Goal: Transaction & Acquisition: Purchase product/service

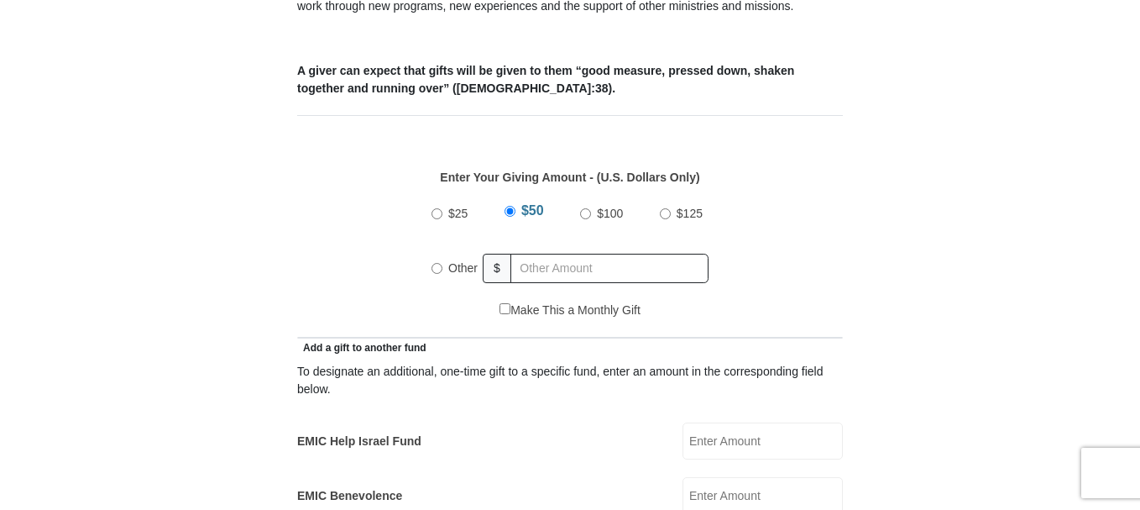
scroll to position [705, 0]
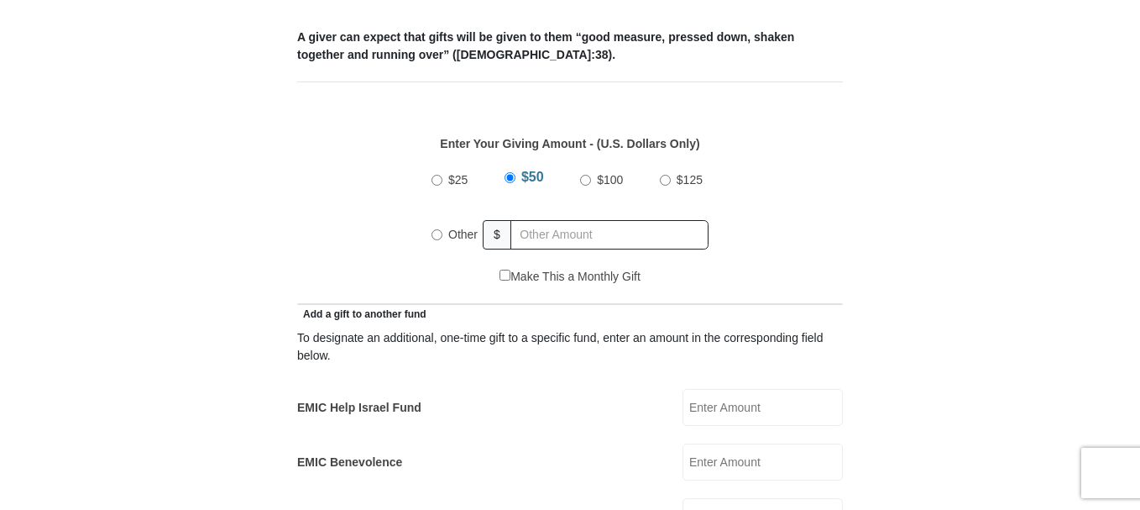
click at [435, 229] on input "Other" at bounding box center [437, 234] width 11 height 11
radio input "true"
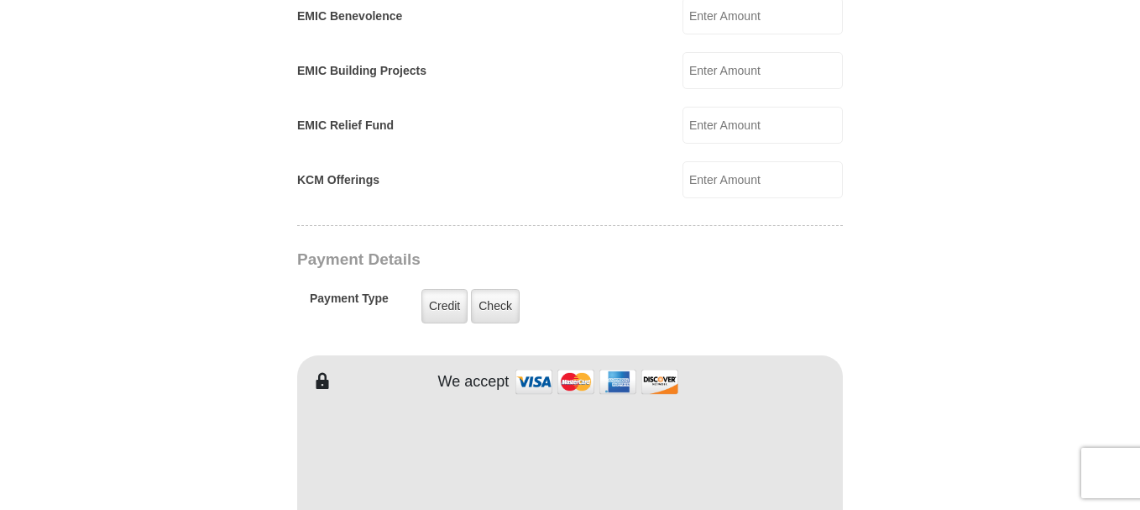
type input "316"
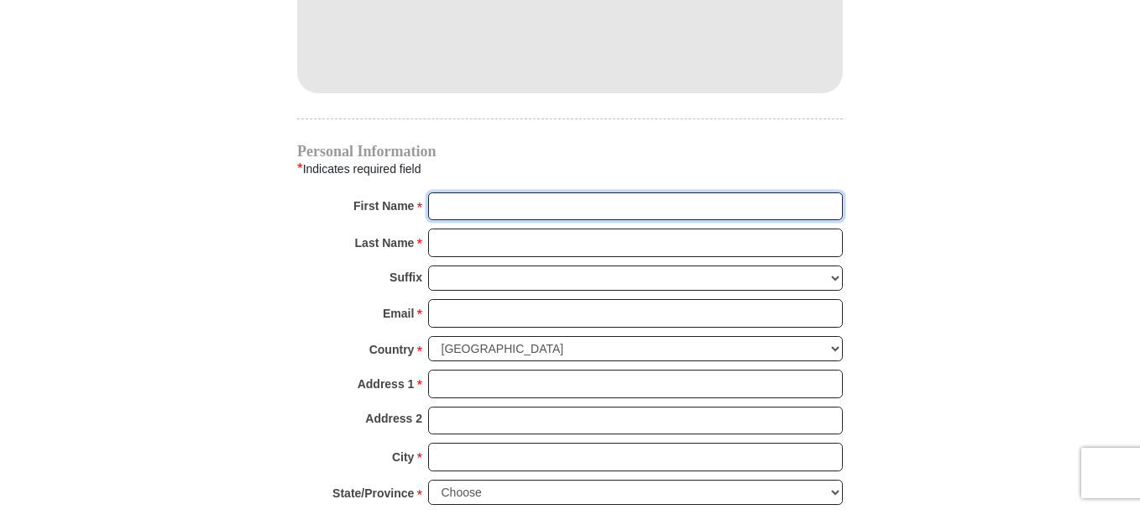
click at [463, 192] on input "First Name *" at bounding box center [635, 206] width 415 height 29
type input "Lisa"
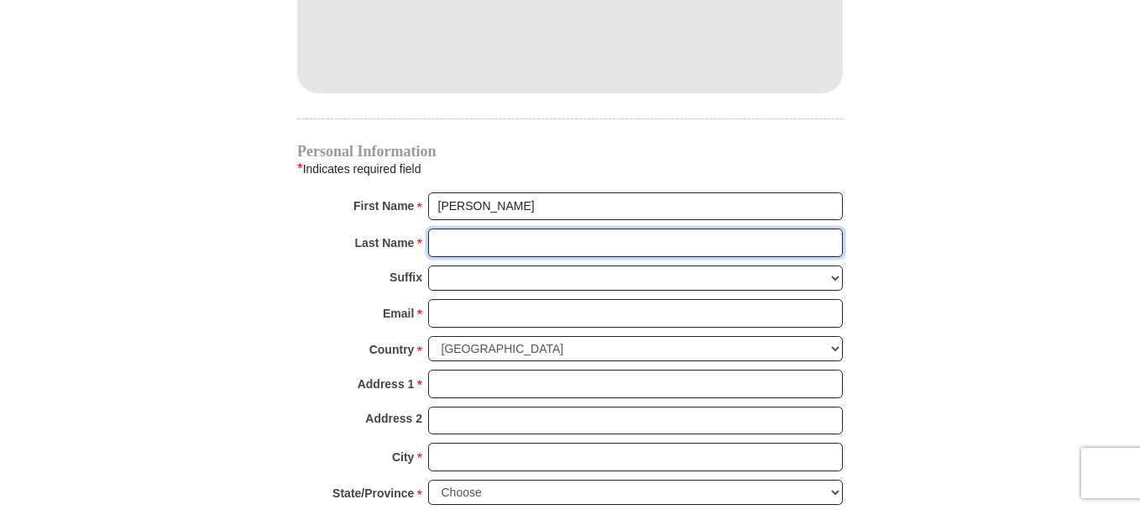
type input "Lacy"
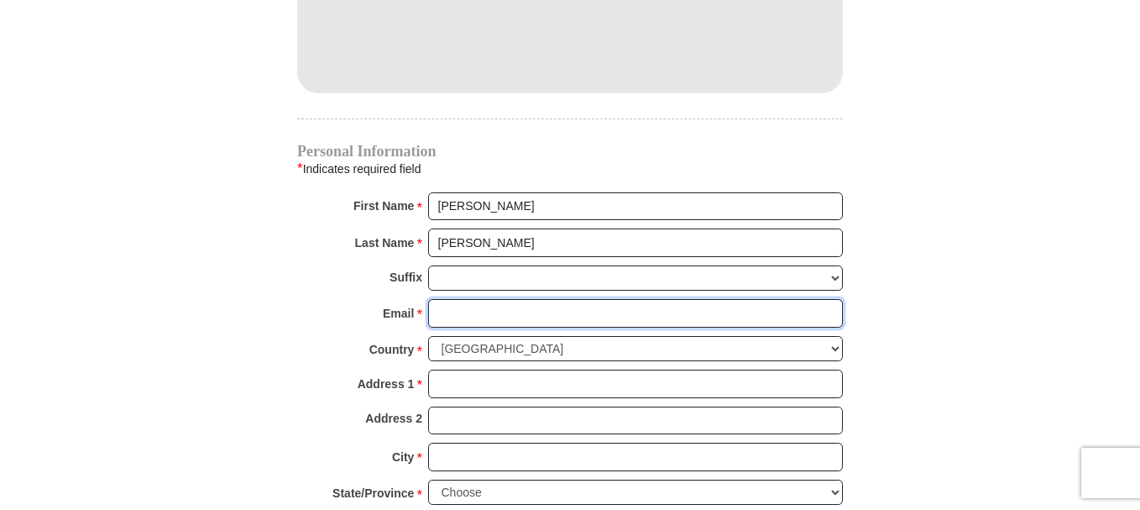
type input "schoolk8@hotmail.com"
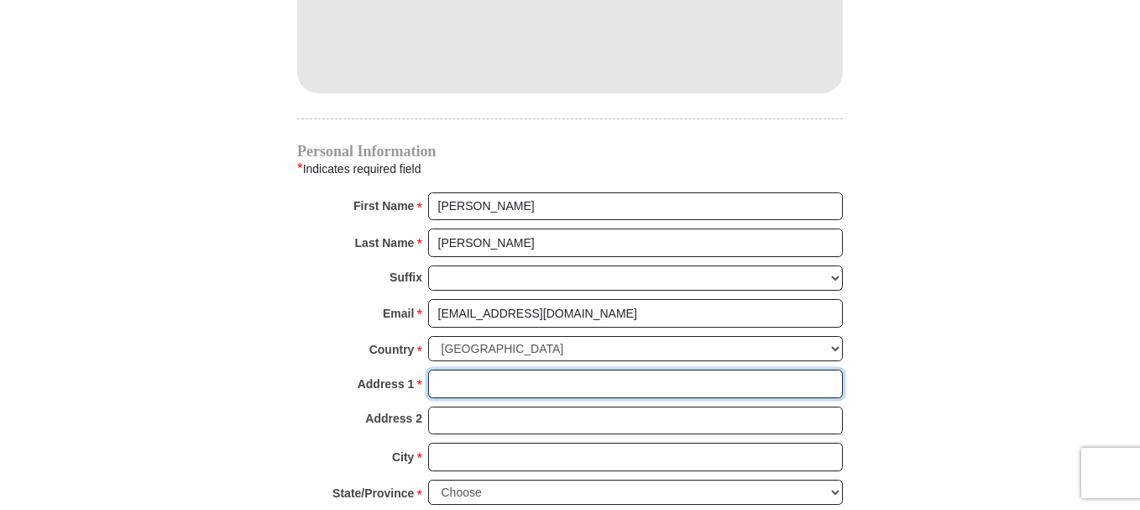
type input "3563 CROMART CT N"
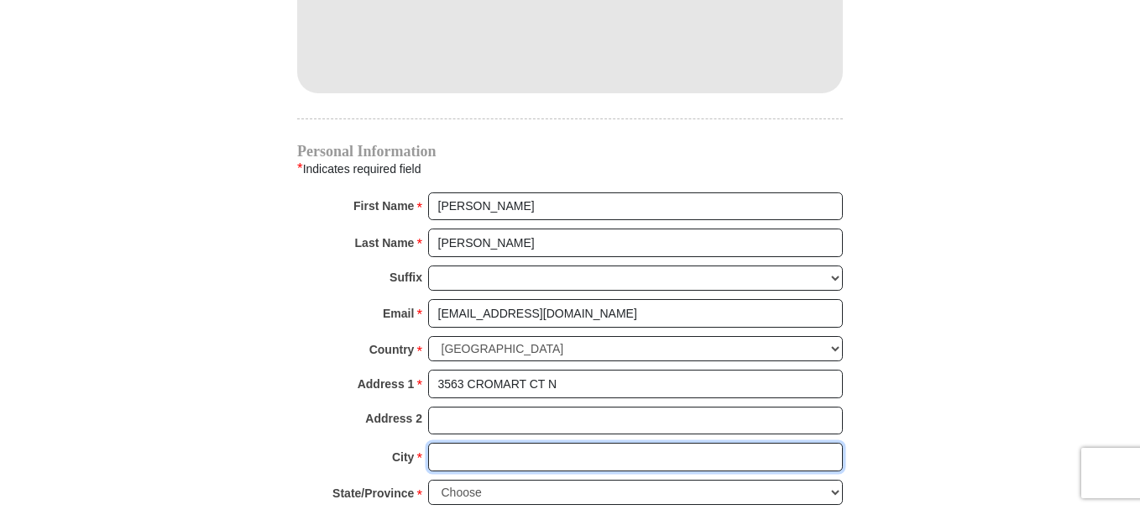
type input "FORT WORTH"
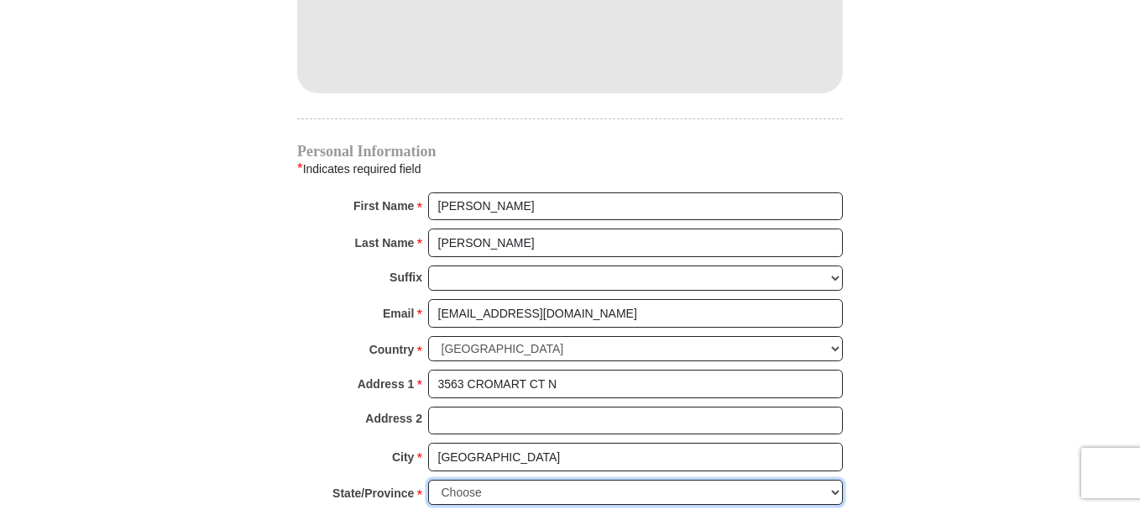
select select "TX"
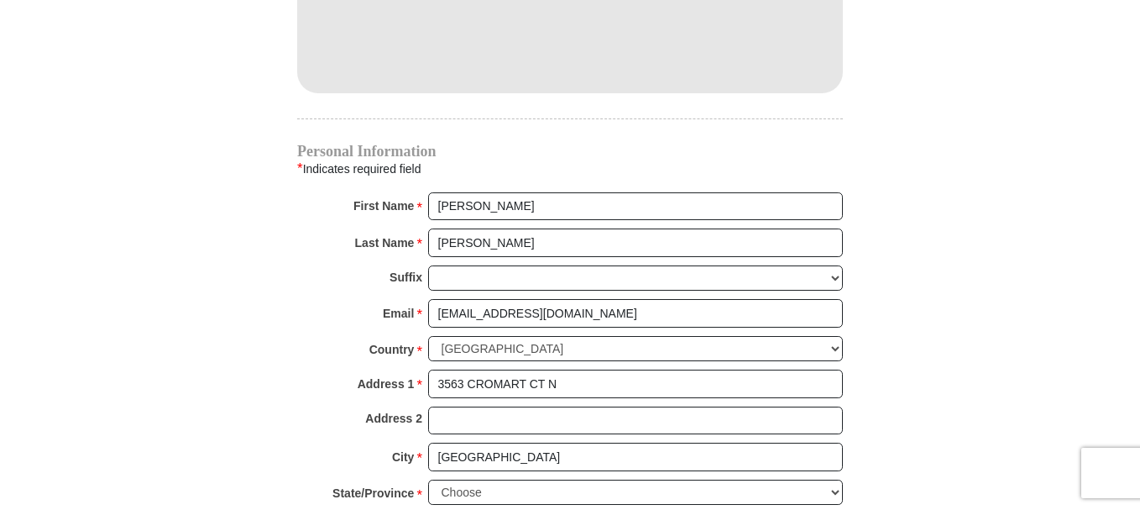
type input "76133"
type input "8174498429"
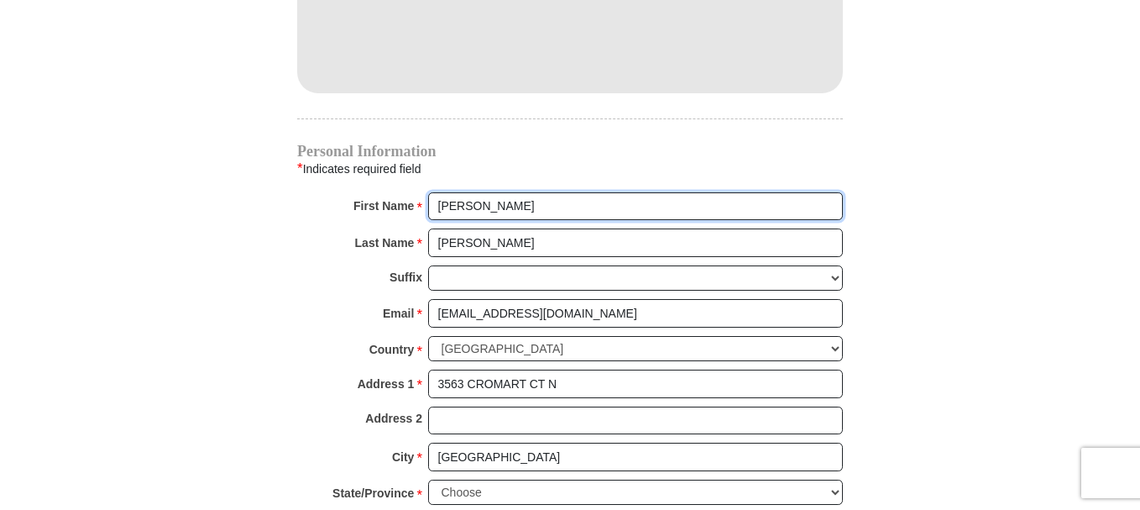
scroll to position [2043, 0]
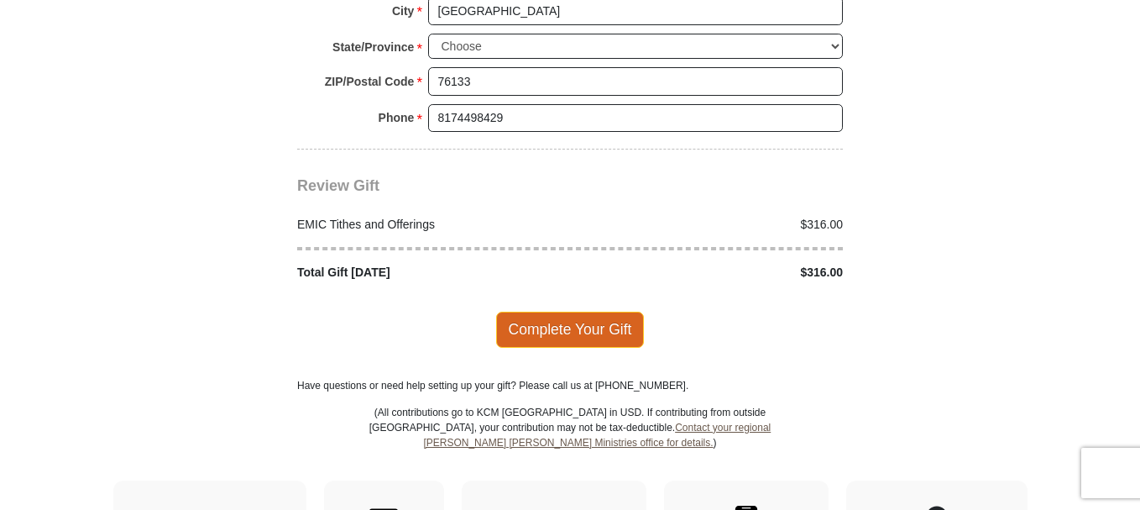
click at [555, 312] on span "Complete Your Gift" at bounding box center [570, 329] width 149 height 35
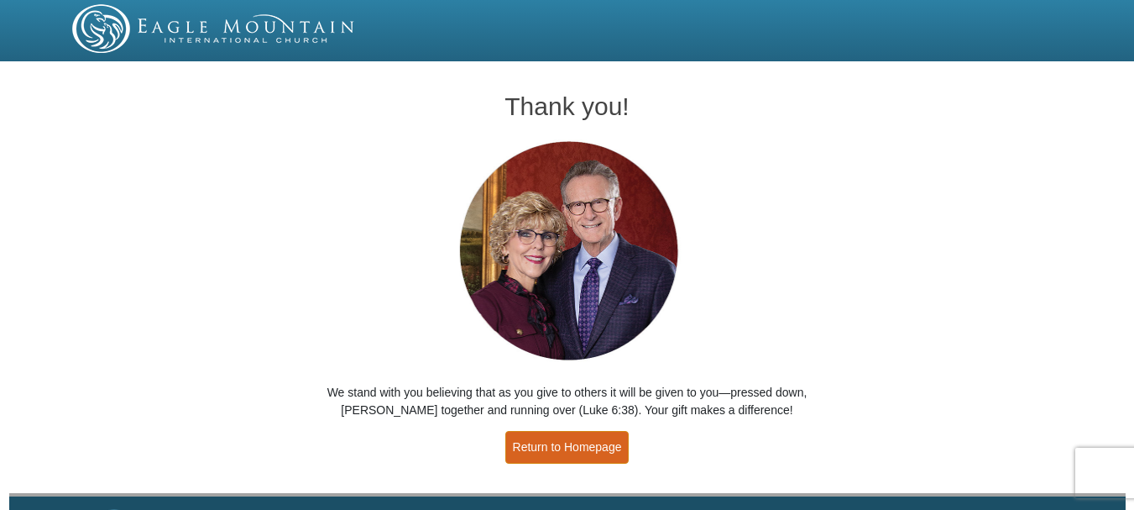
click at [535, 447] on link "Return to Homepage" at bounding box center [567, 447] width 124 height 33
